Goal: Task Accomplishment & Management: Manage account settings

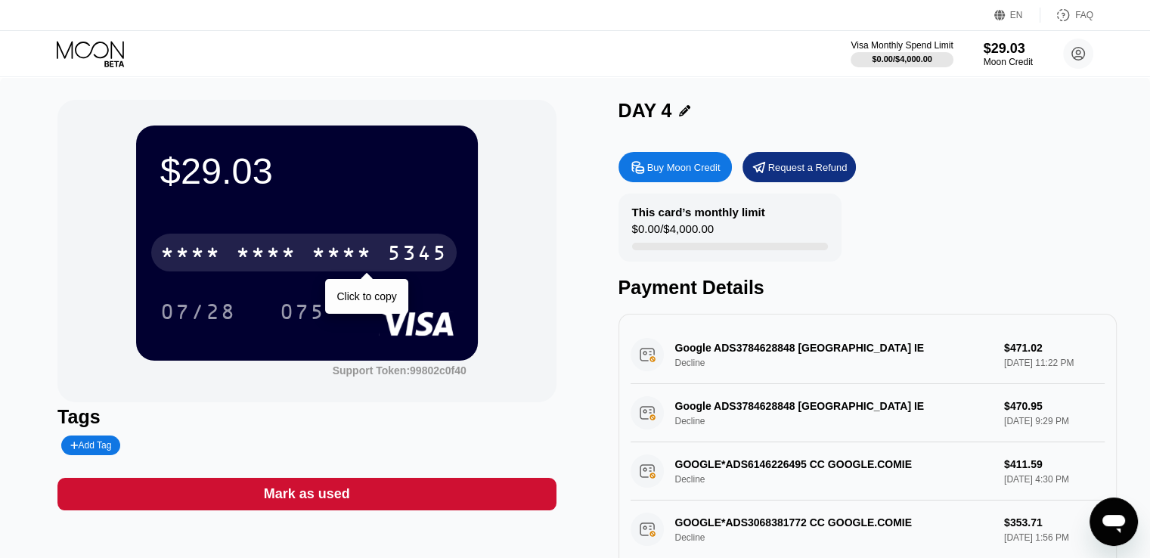
click at [243, 252] on div "* * * *" at bounding box center [266, 255] width 60 height 24
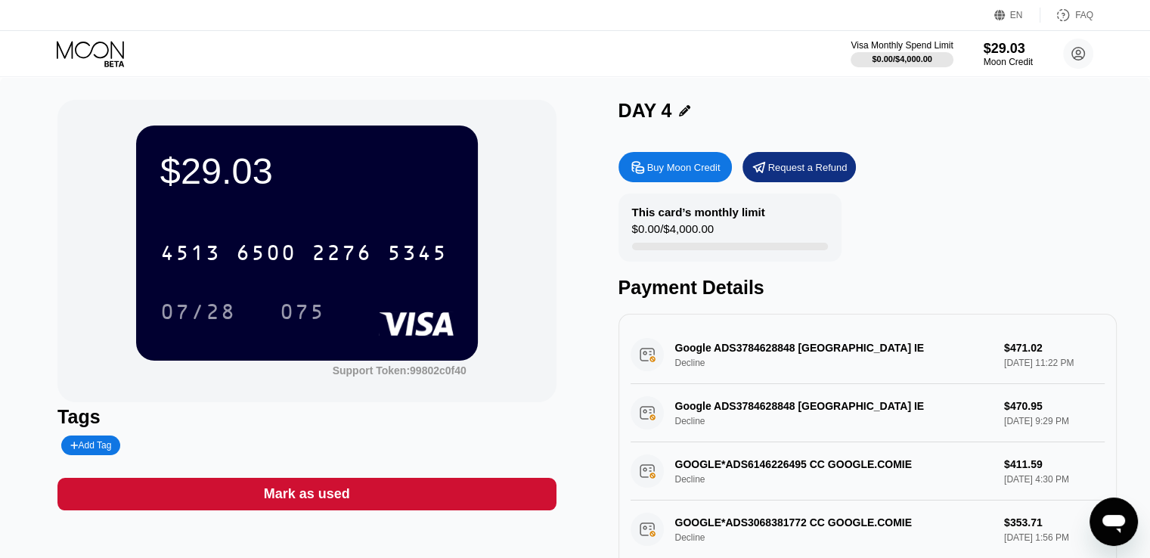
click at [561, 51] on div "Visa Monthly Spend Limit $0.00 / $4,000.00 $29.03 Moon Credit Weeks Berna wbern…" at bounding box center [575, 53] width 1150 height 45
